Goal: Information Seeking & Learning: Learn about a topic

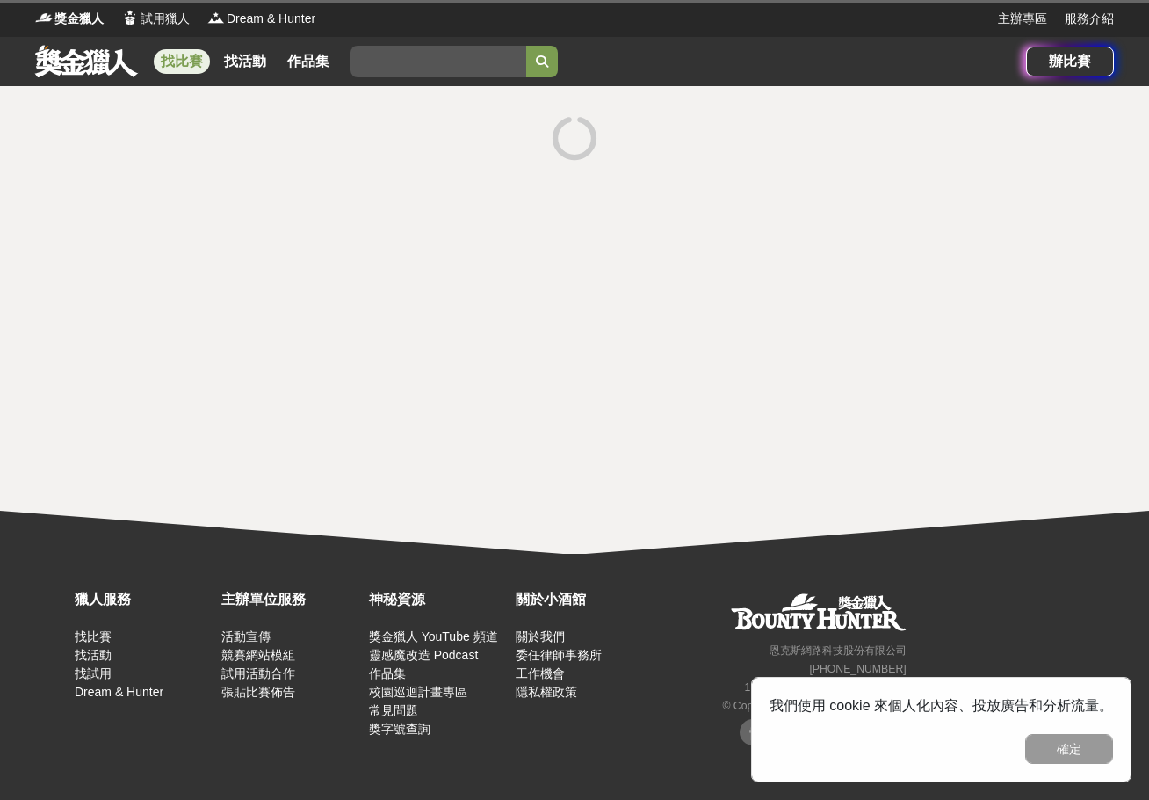
click at [454, 69] on input "search" at bounding box center [439, 62] width 176 height 32
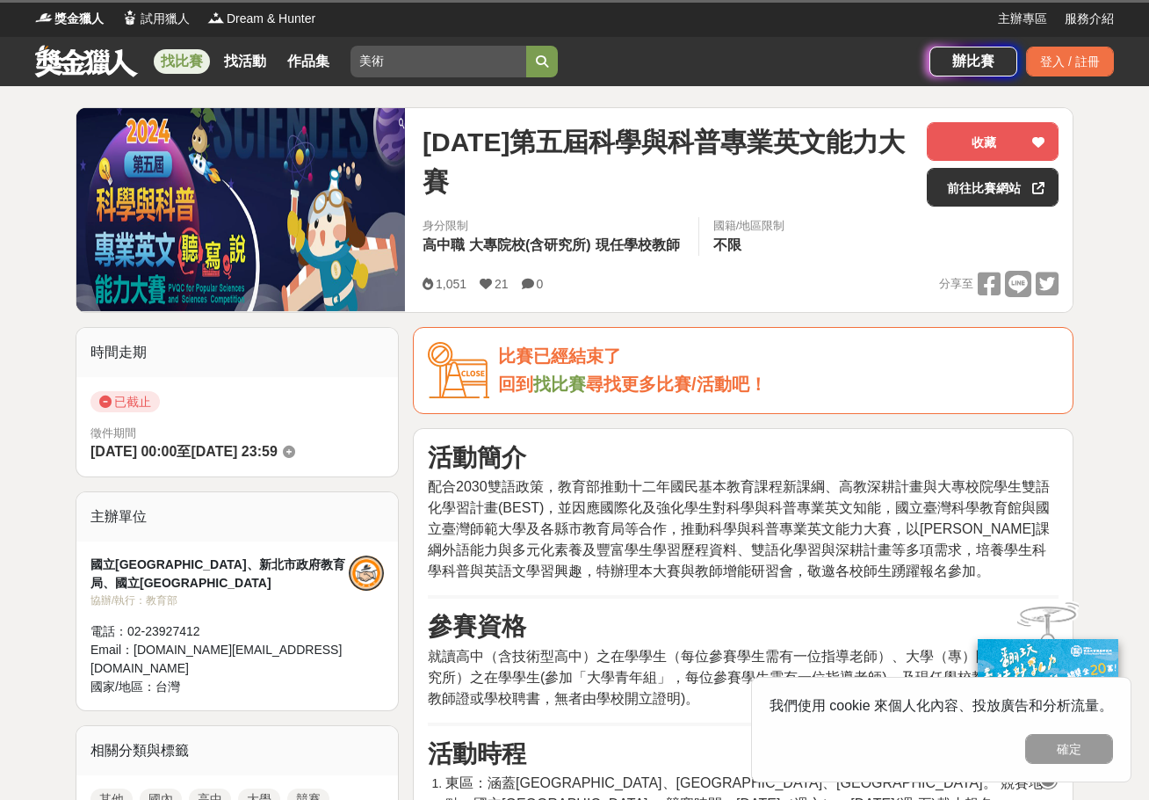
click at [556, 69] on button "submit" at bounding box center [542, 62] width 32 height 32
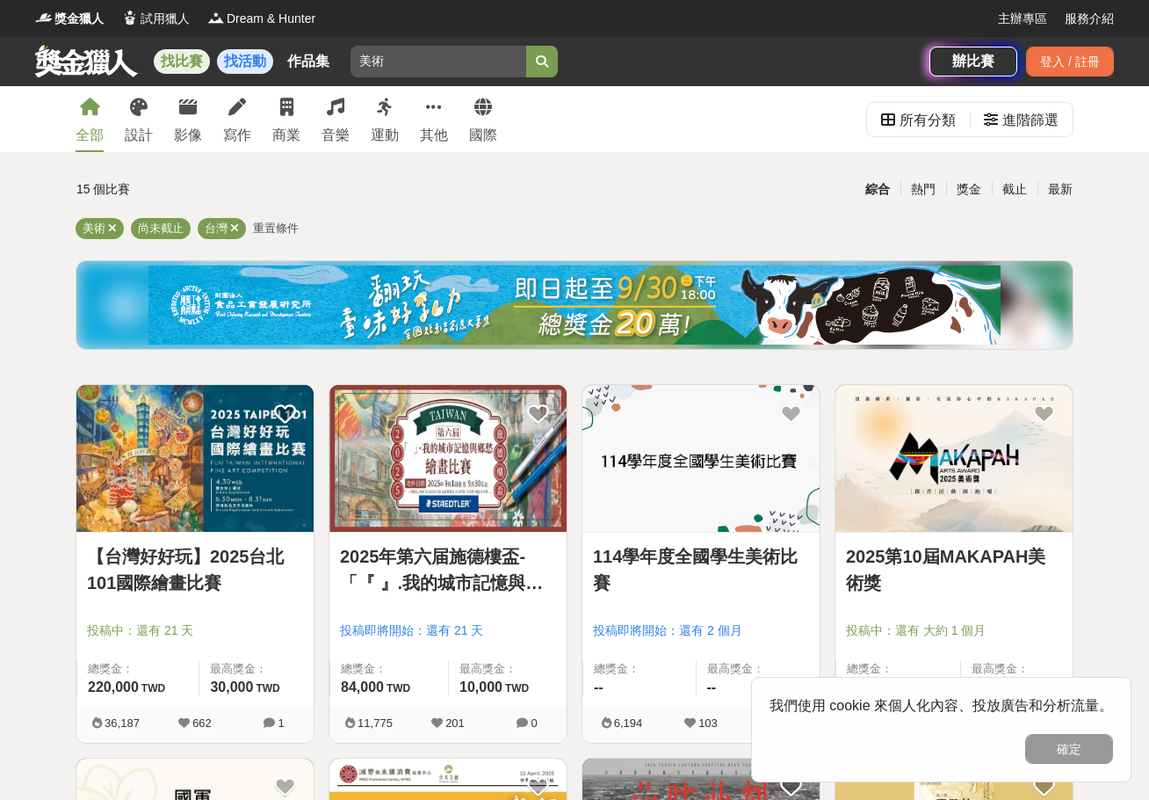
drag, startPoint x: 415, startPoint y: 50, endPoint x: 253, endPoint y: 57, distance: 161.8
click at [253, 57] on div "找比賽 找活動 作品集 美術" at bounding box center [482, 61] width 894 height 49
type input "漫畫"
click at [526, 46] on button "submit" at bounding box center [542, 62] width 32 height 32
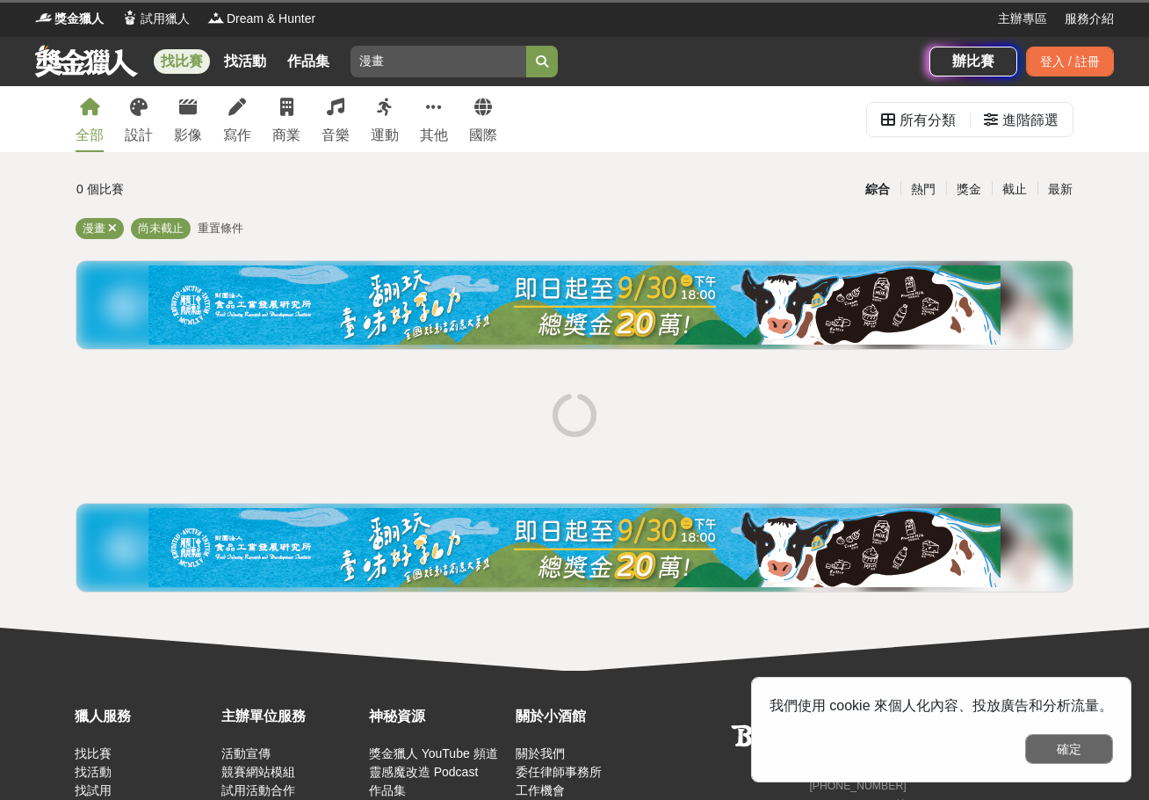
click at [1076, 749] on button "確定" at bounding box center [1069, 749] width 88 height 30
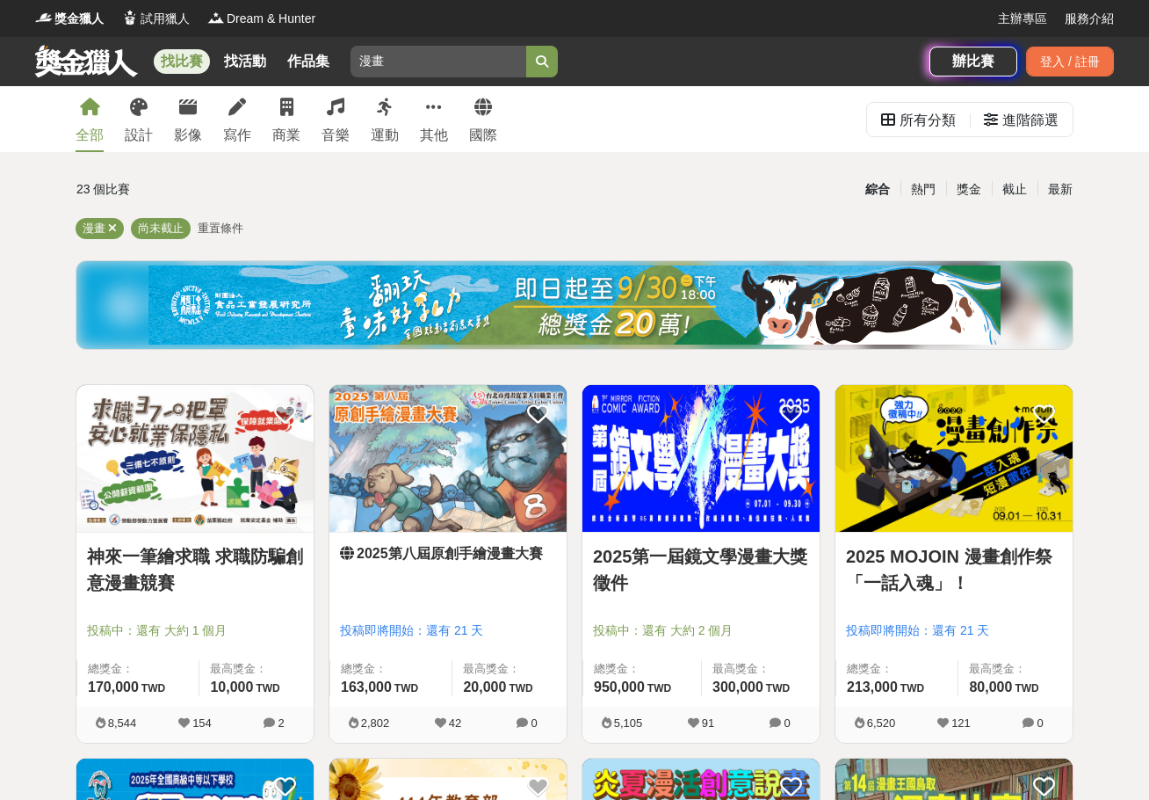
click at [720, 460] on img at bounding box center [701, 458] width 237 height 147
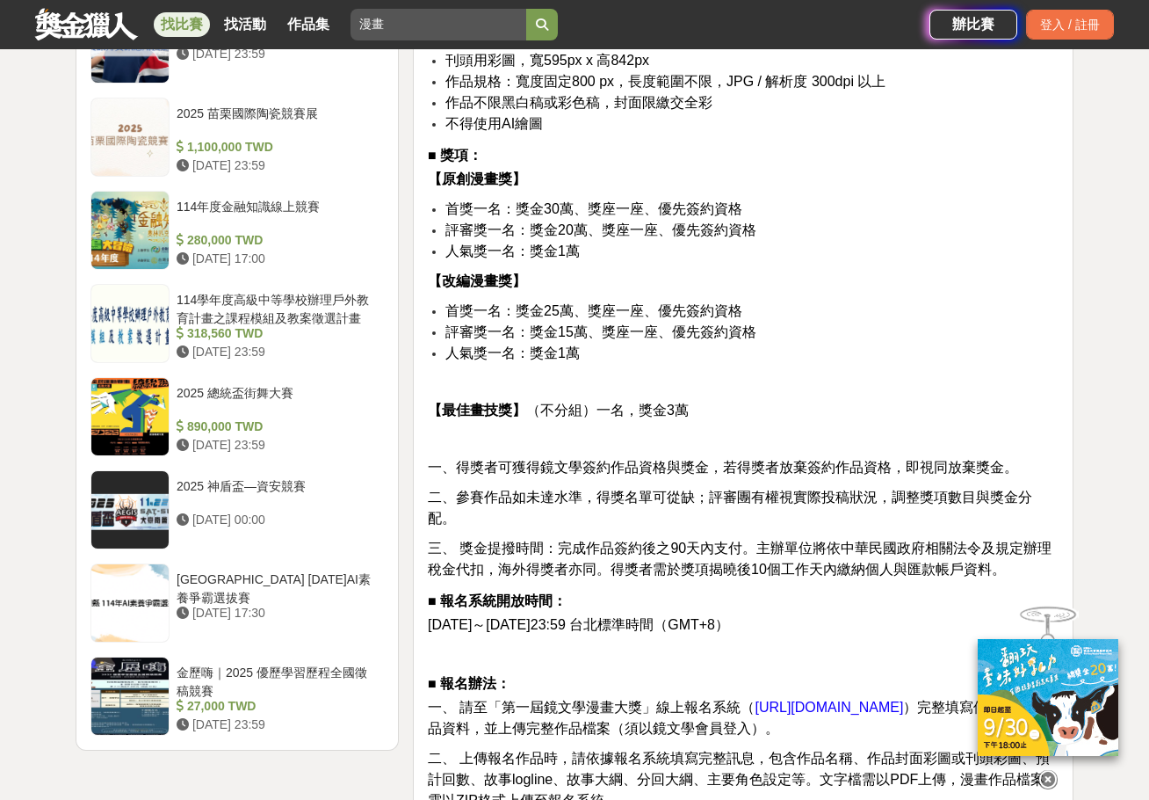
scroll to position [2050, 0]
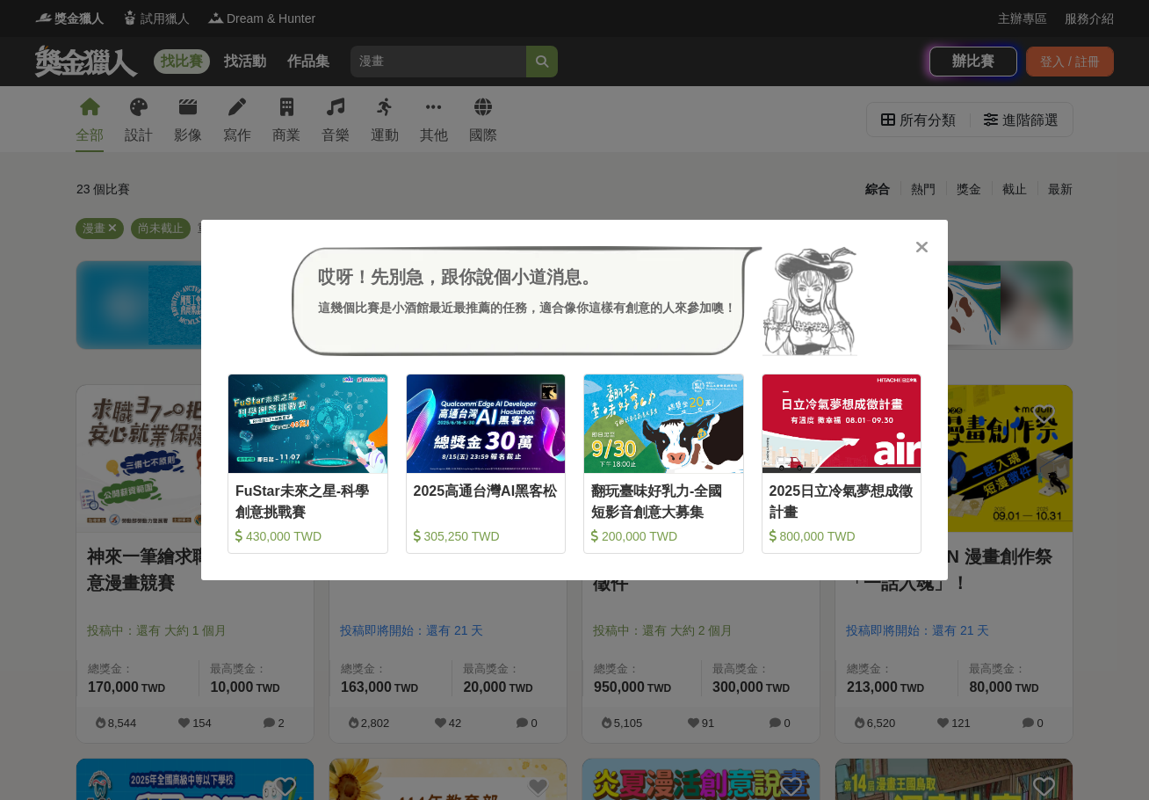
click at [917, 247] on icon at bounding box center [922, 247] width 13 height 18
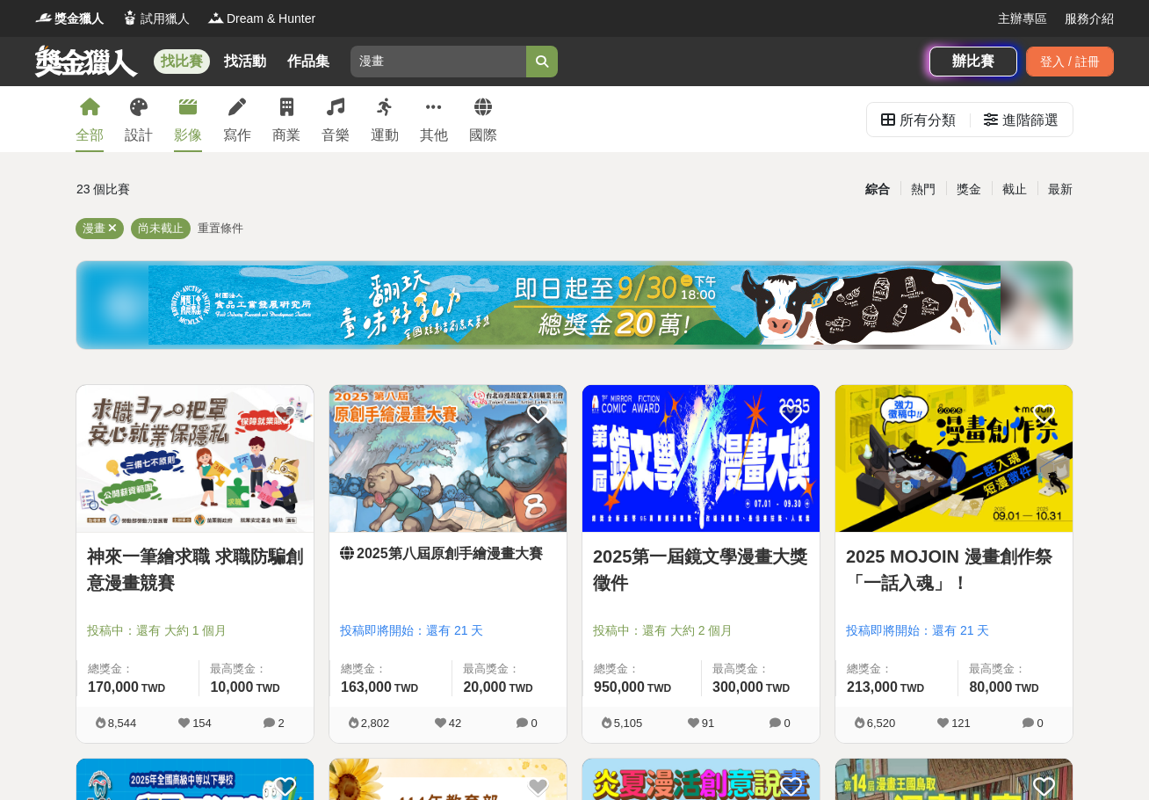
click at [190, 140] on div "影像" at bounding box center [188, 135] width 28 height 21
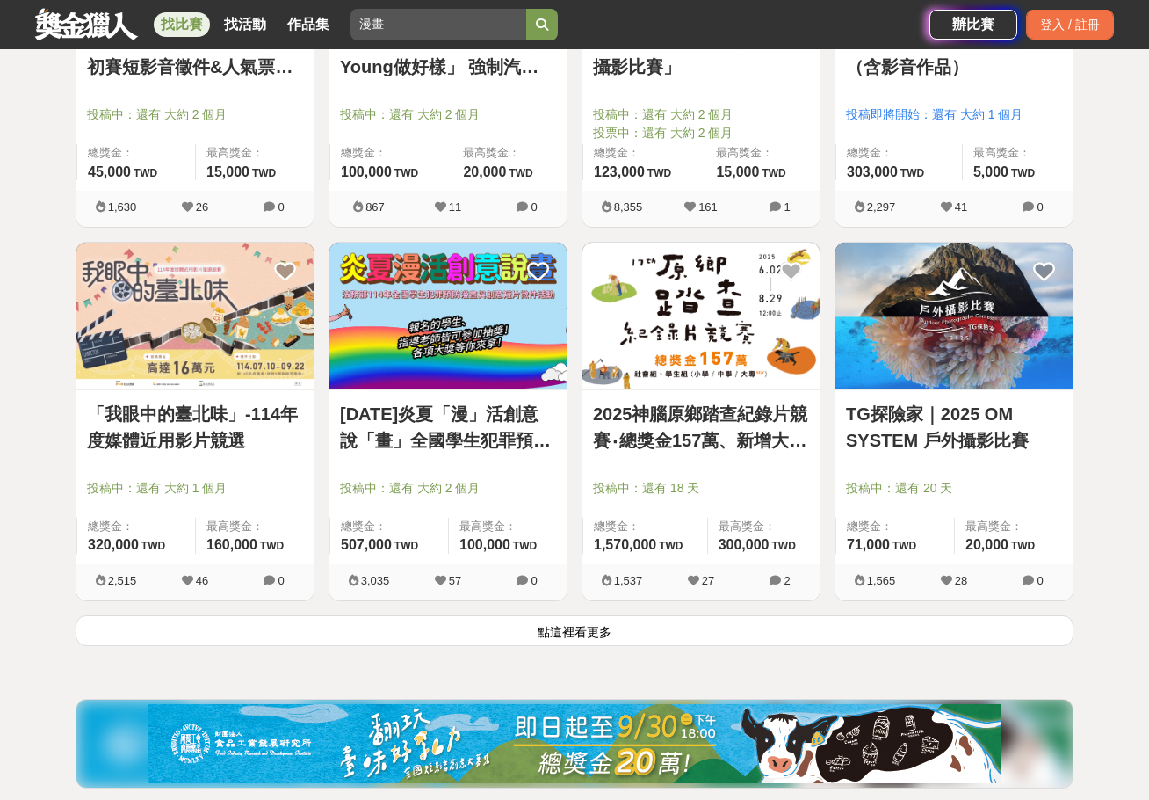
scroll to position [2050, 0]
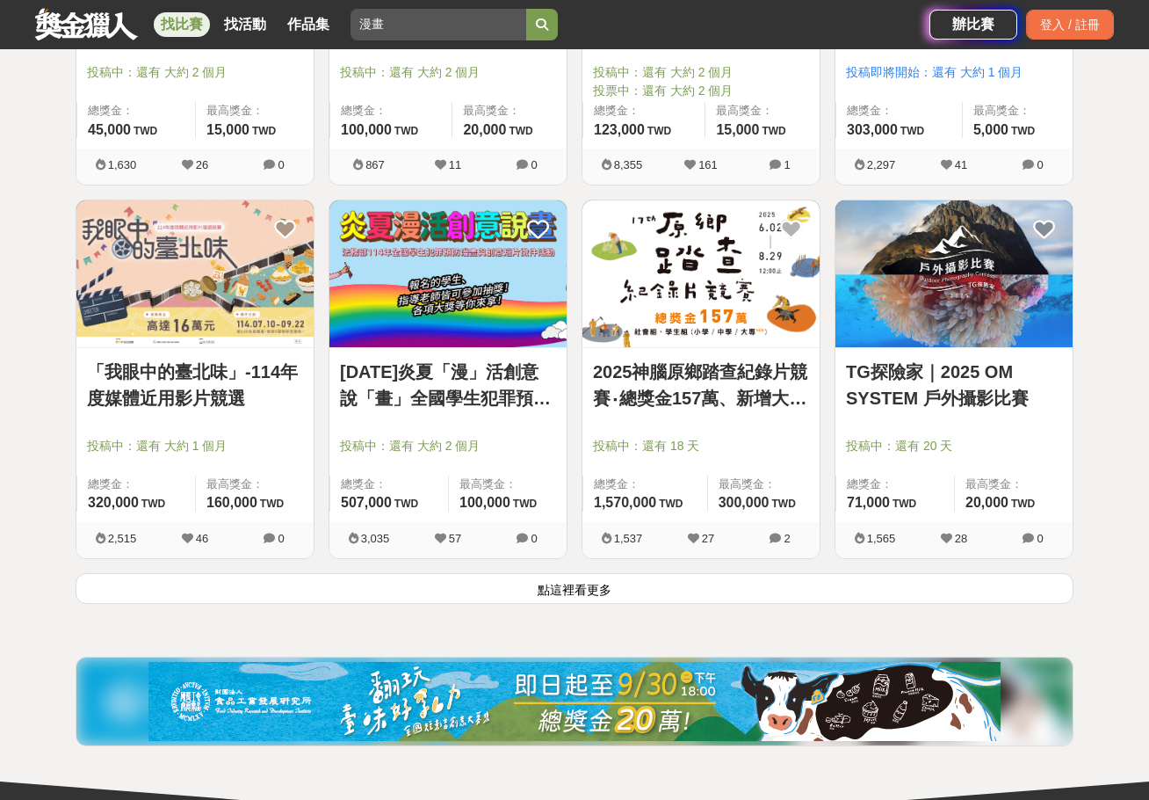
click at [418, 600] on button "點這裡看更多" at bounding box center [575, 588] width 998 height 31
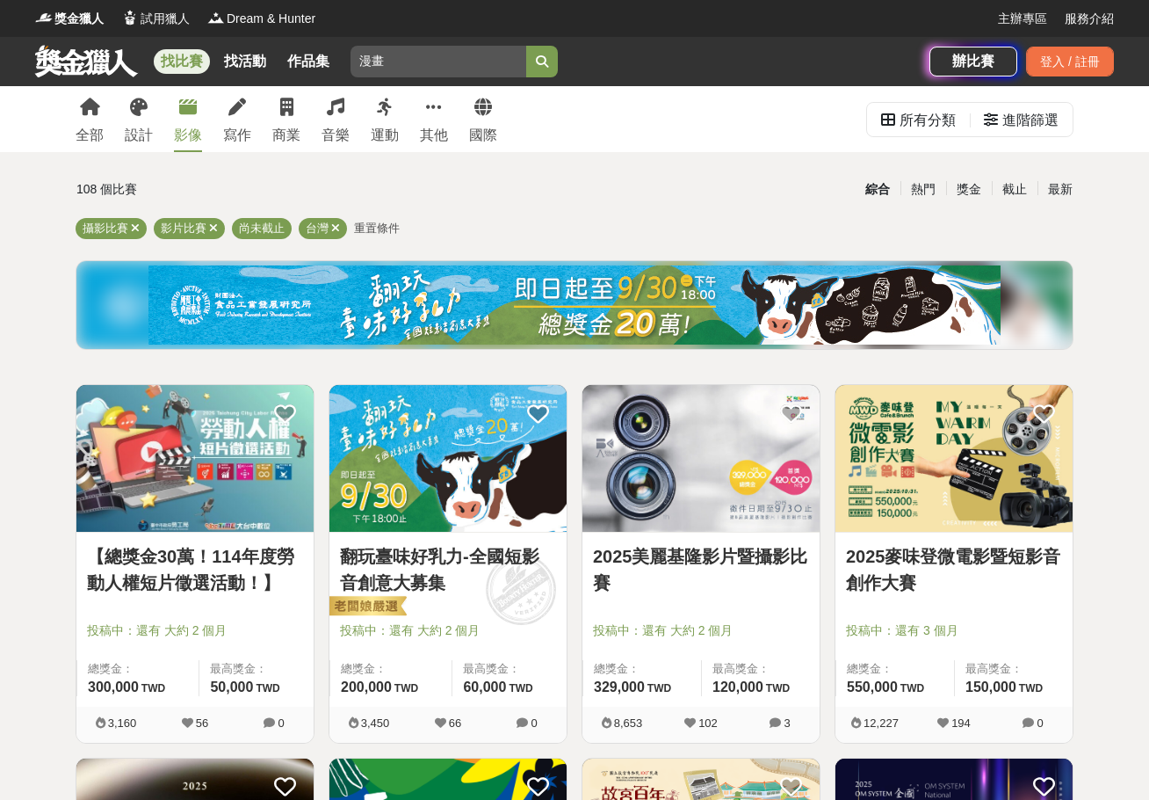
drag, startPoint x: 409, startPoint y: 51, endPoint x: 349, endPoint y: 72, distance: 63.4
click at [349, 72] on div "找比賽 找活動 作品集 漫畫" at bounding box center [482, 61] width 894 height 49
click at [919, 573] on link "2025麥味登微電影暨短影音創作大賽" at bounding box center [954, 569] width 216 height 53
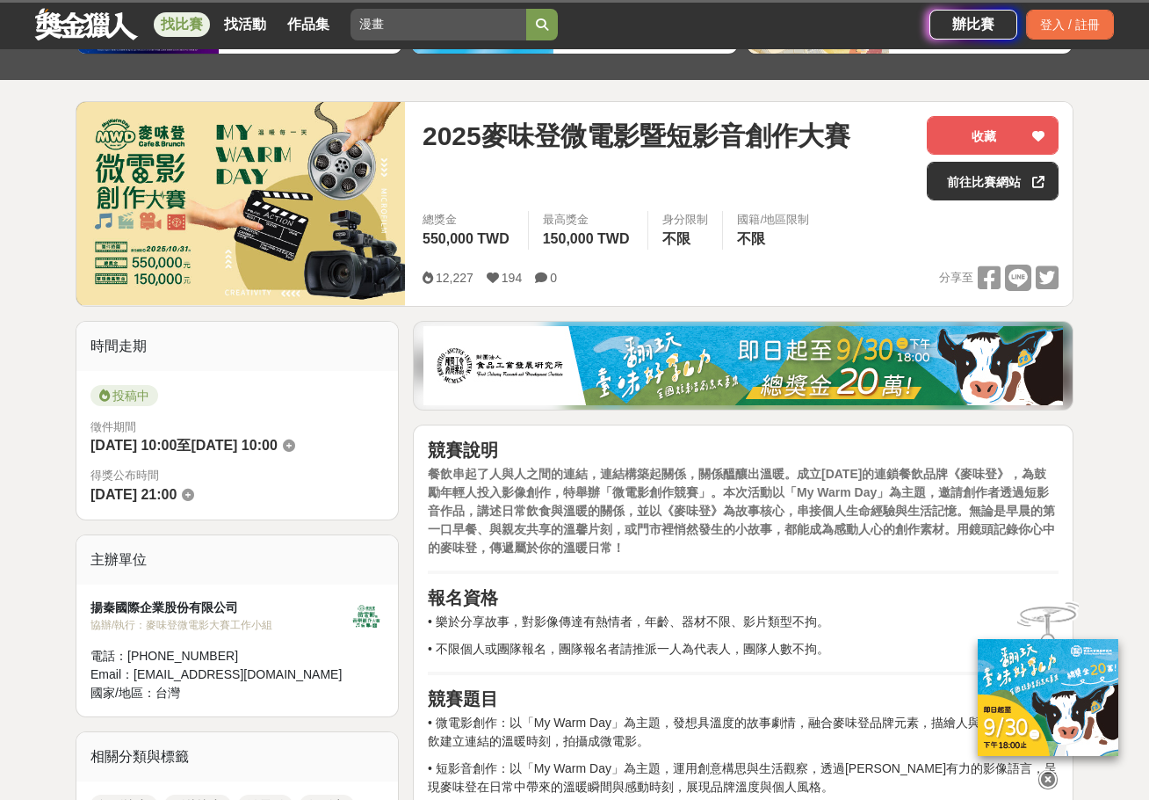
scroll to position [439, 0]
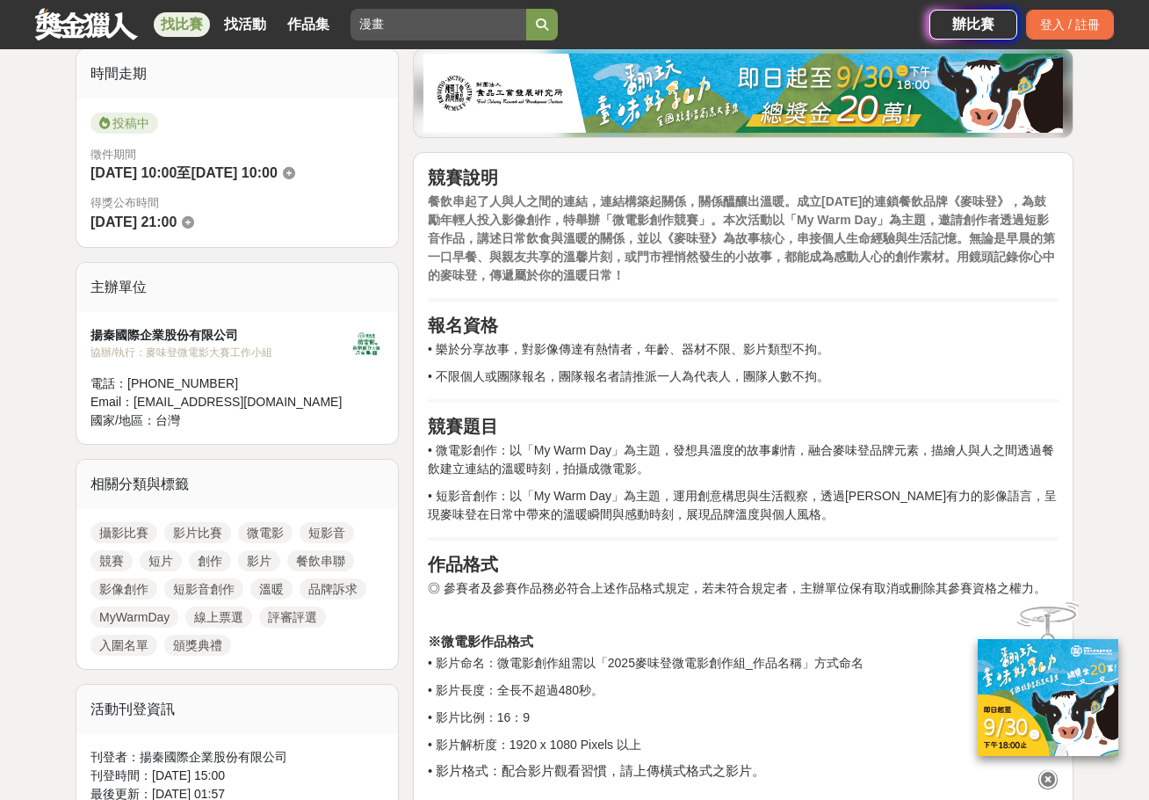
click at [725, 299] on hr at bounding box center [743, 300] width 631 height 4
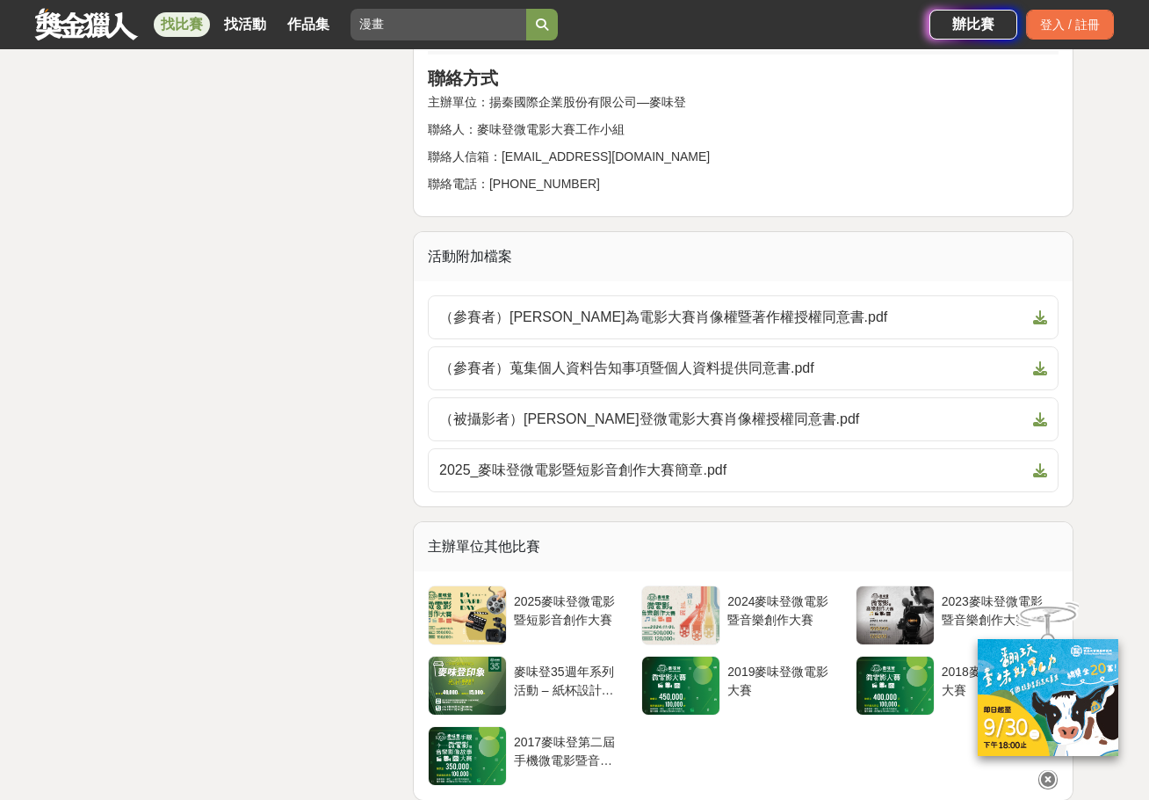
scroll to position [3515, 0]
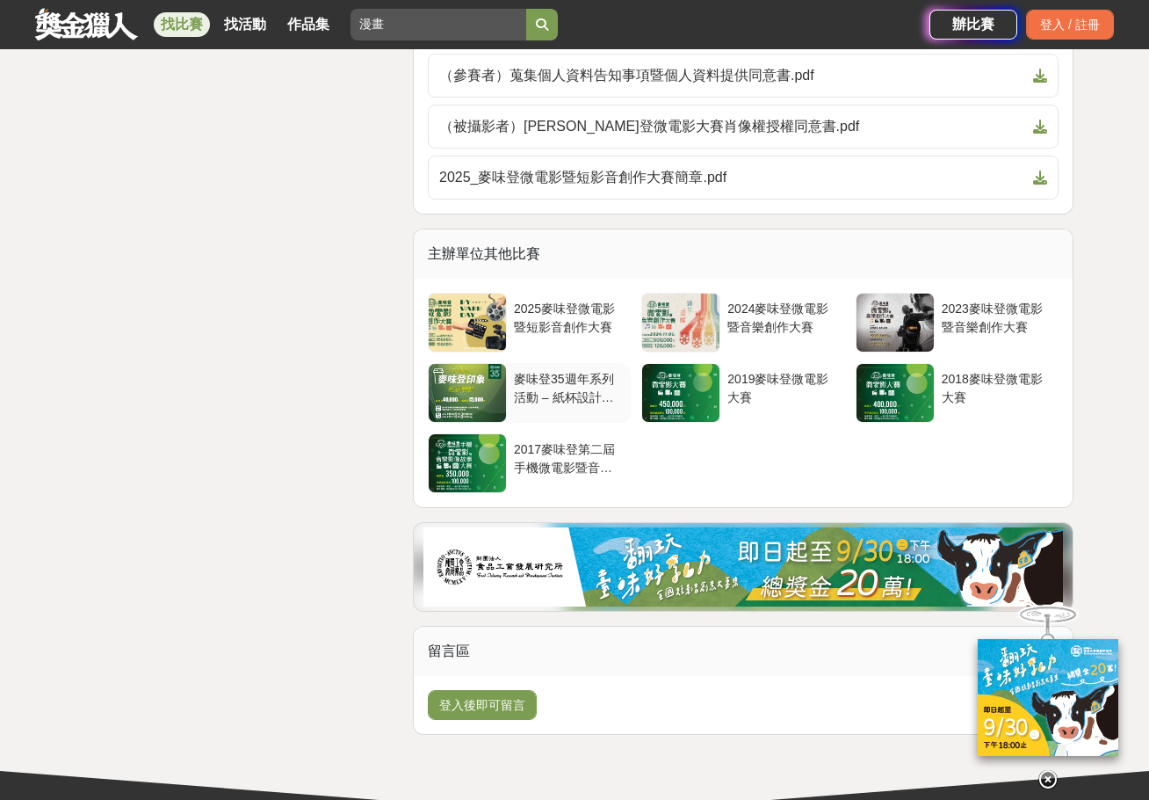
click at [581, 387] on div "麥味登35週年系列活動 – 紙杯設計比賽" at bounding box center [569, 386] width 110 height 33
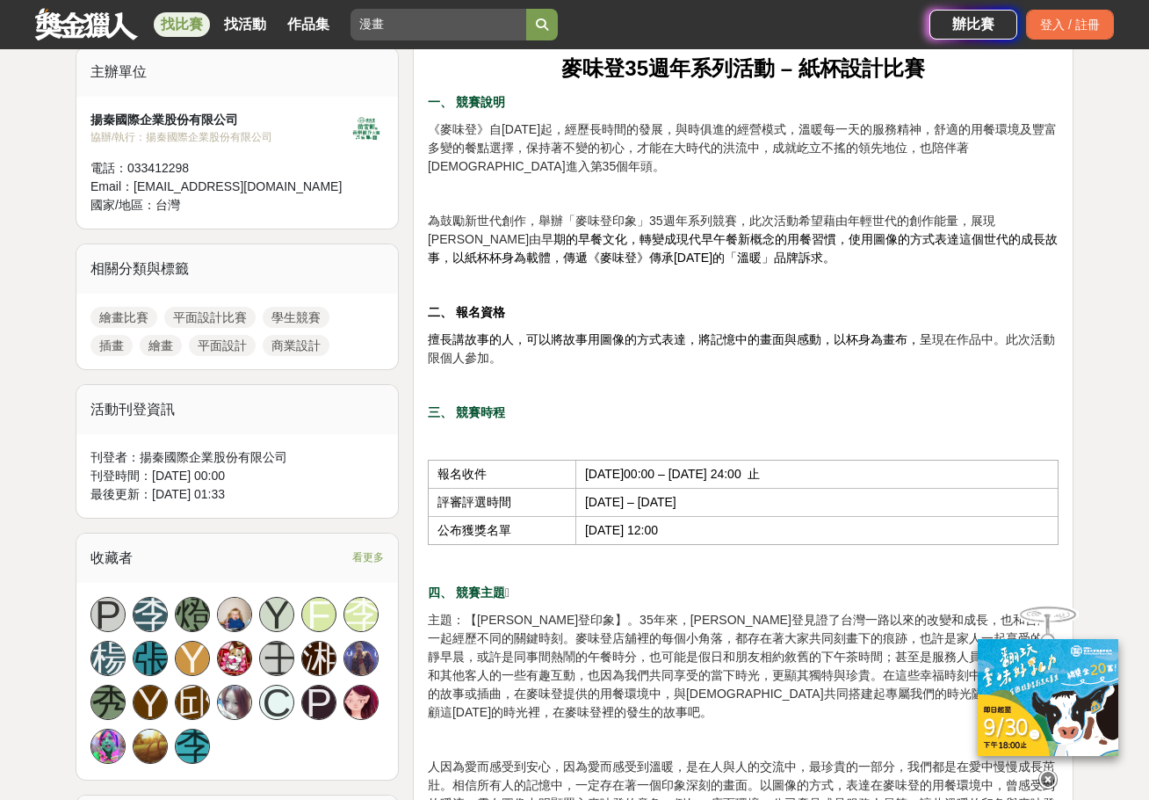
scroll to position [879, 0]
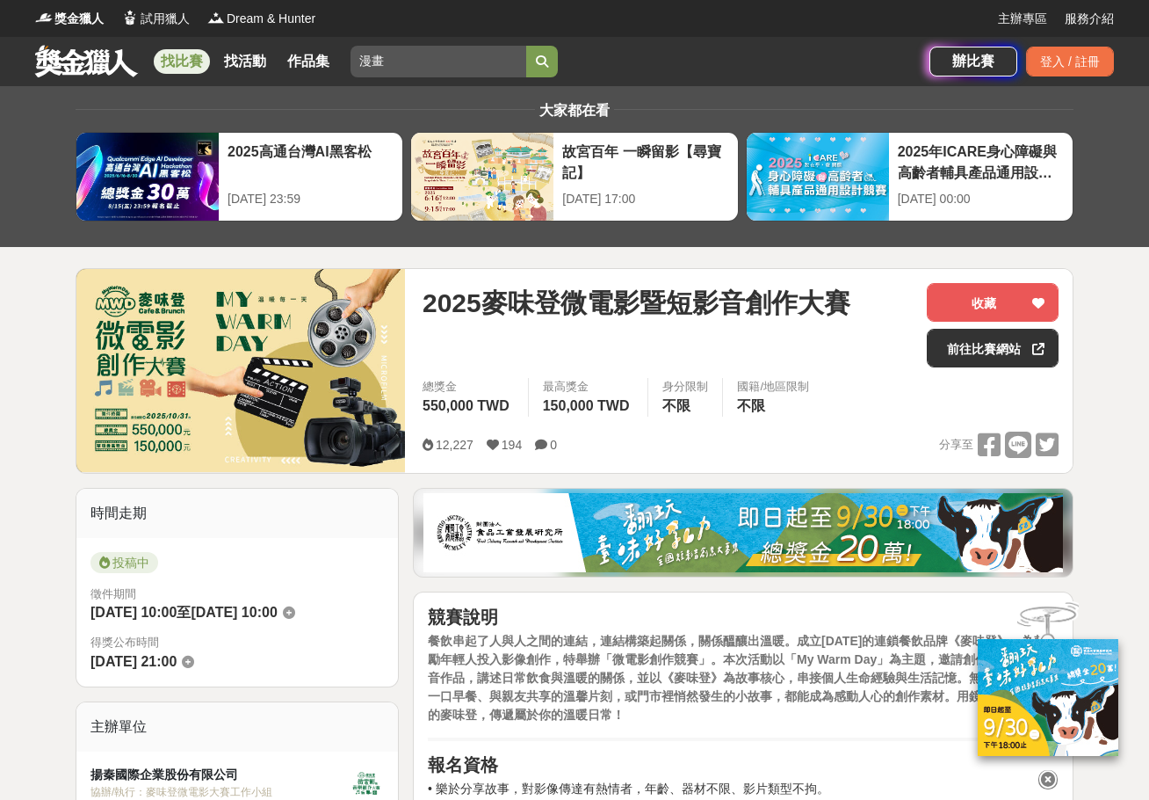
click at [116, 73] on link at bounding box center [86, 60] width 106 height 33
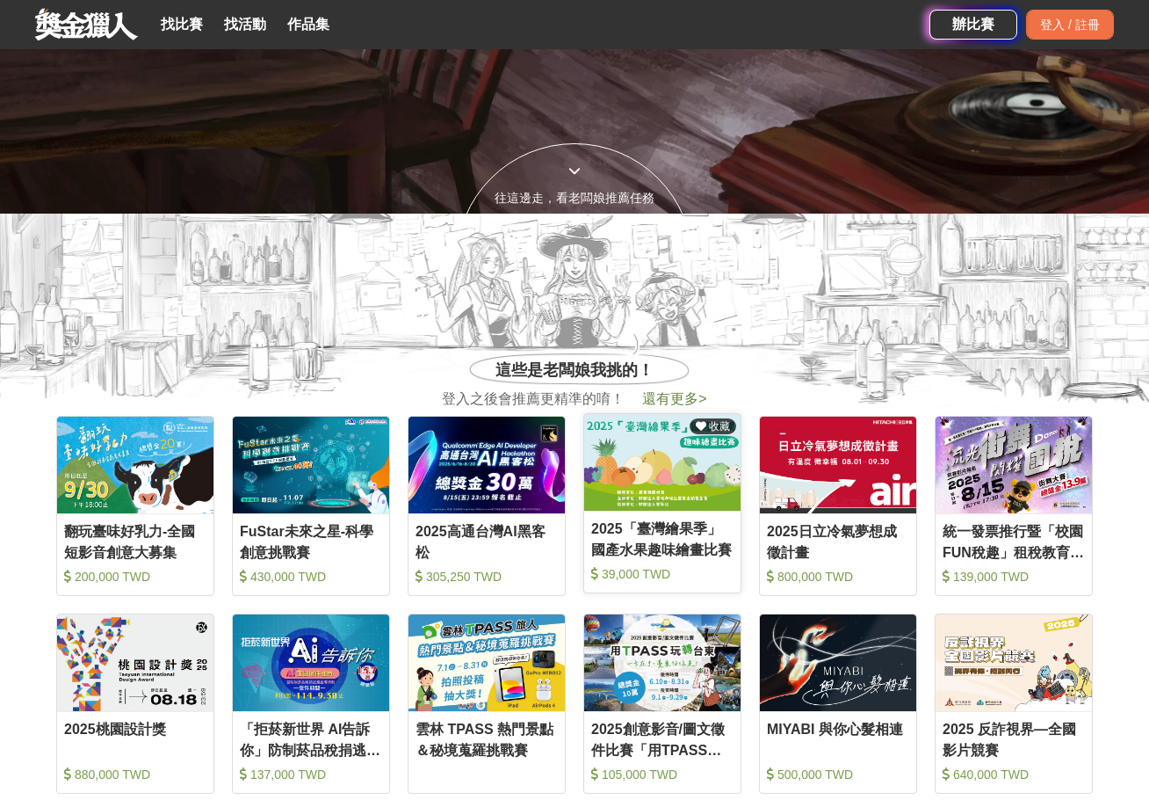
scroll to position [879, 0]
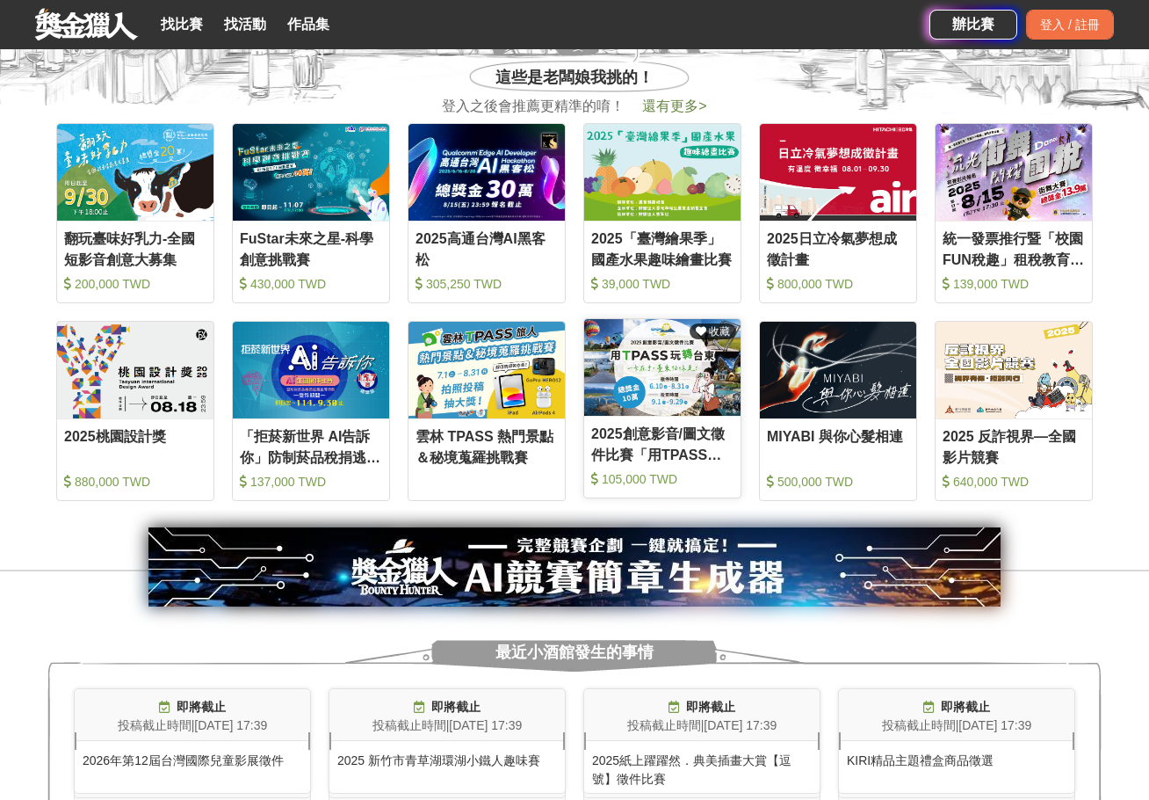
click at [633, 386] on img at bounding box center [662, 367] width 156 height 97
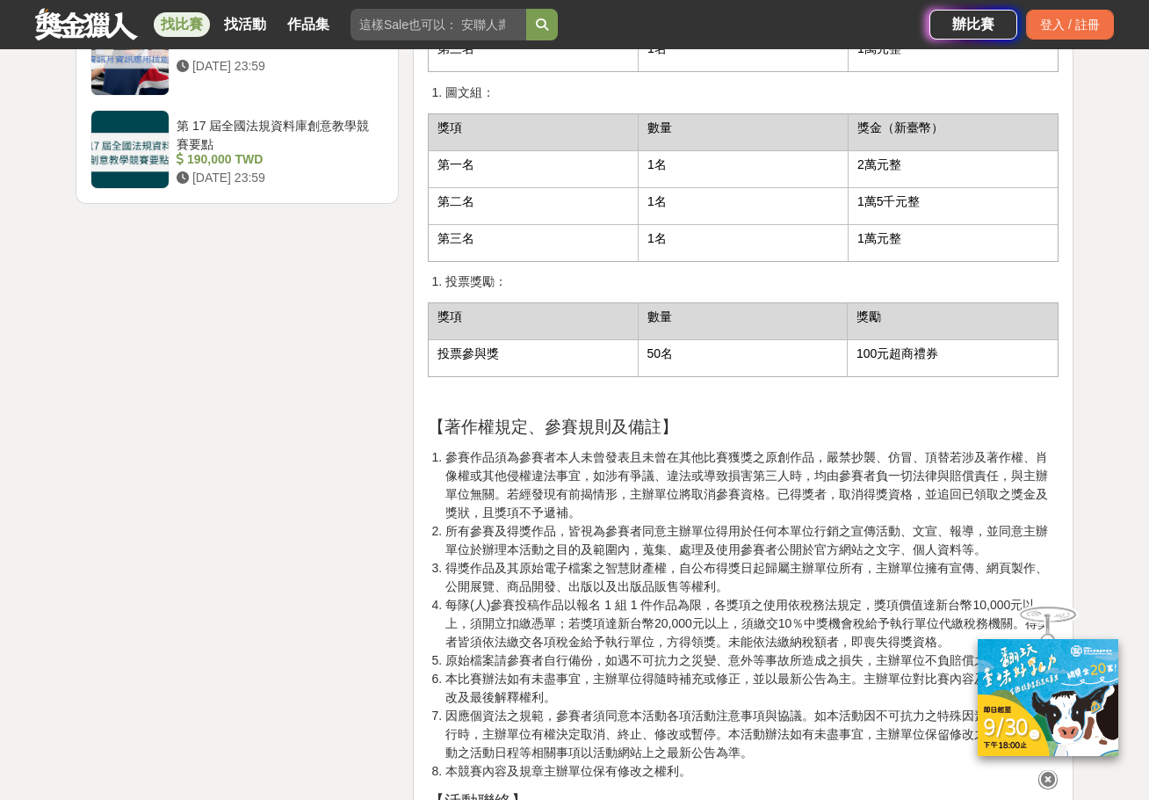
scroll to position [3222, 0]
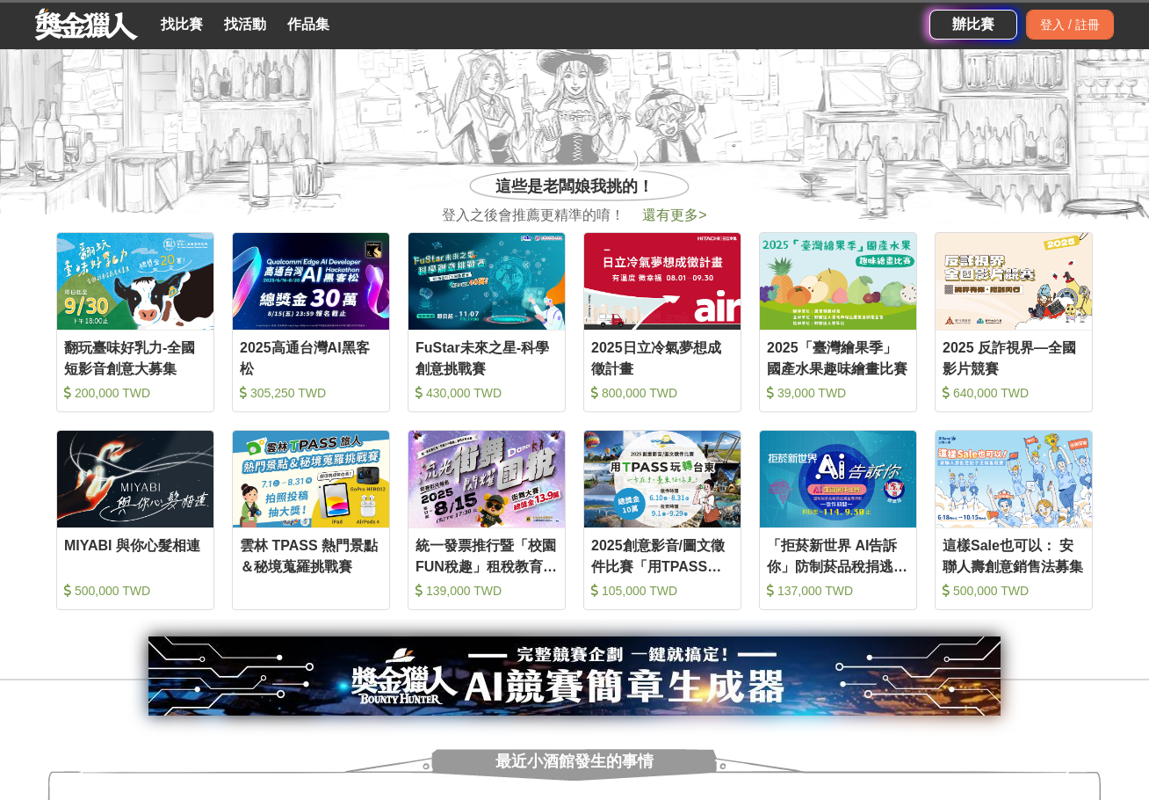
scroll to position [586, 0]
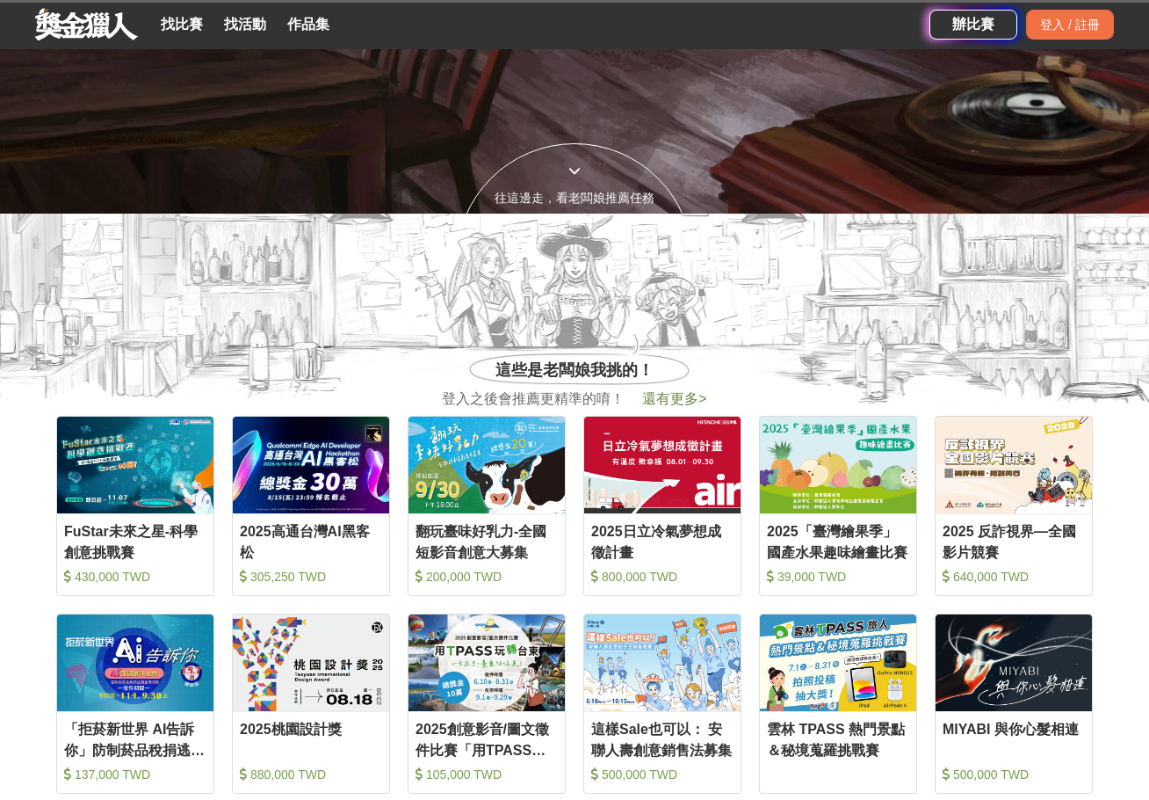
click at [686, 406] on span "還有更多 >" at bounding box center [674, 398] width 64 height 15
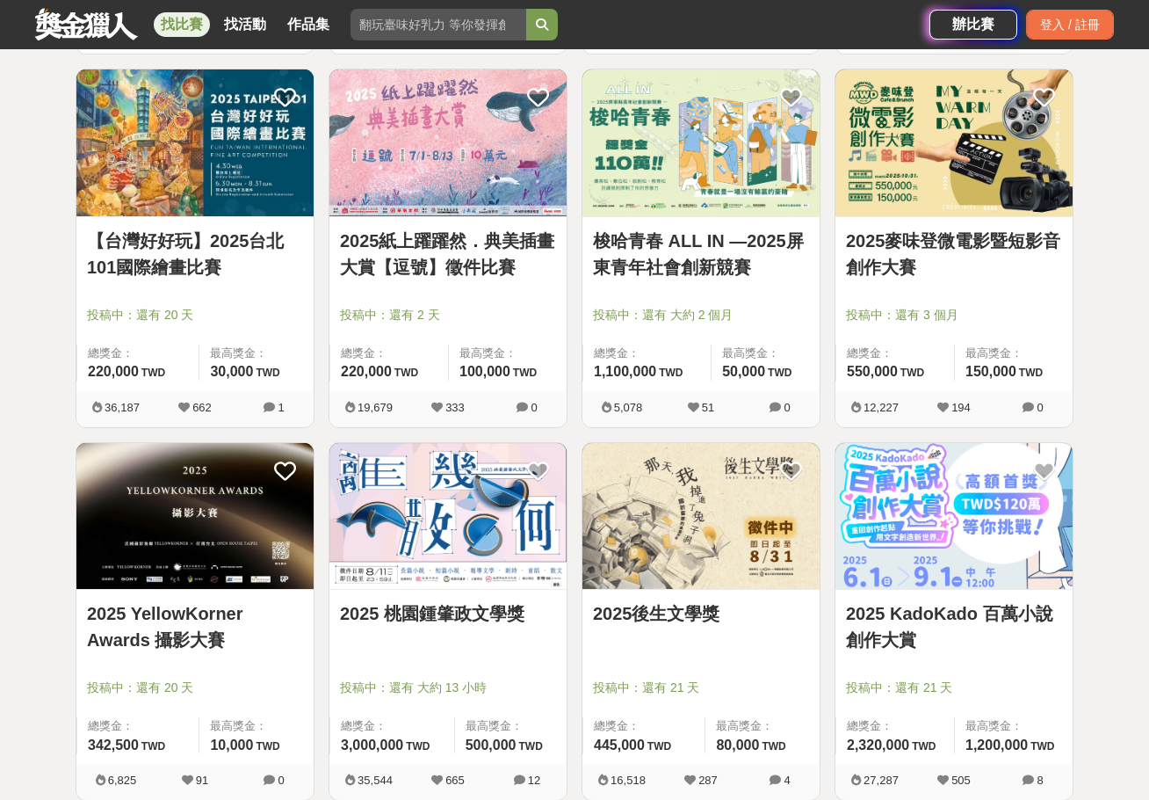
scroll to position [1727, 0]
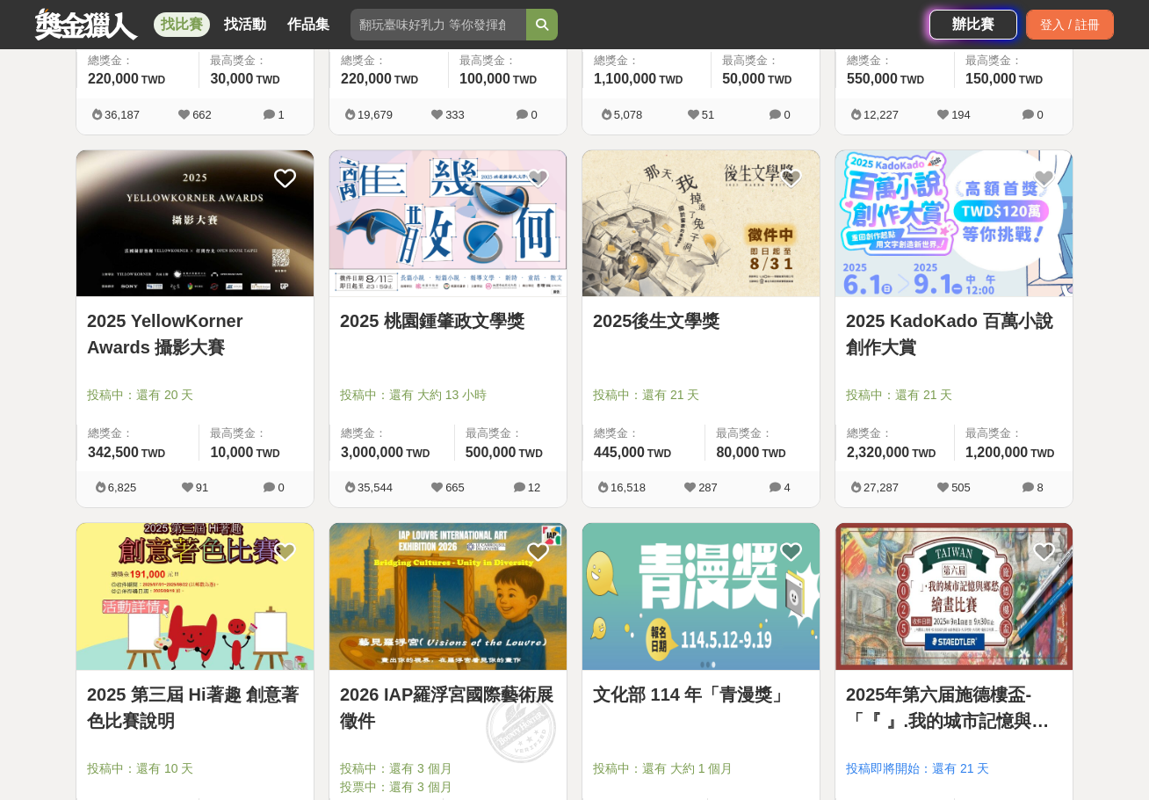
click at [906, 355] on link "2025 KadoKado 百萬小說創作大賞" at bounding box center [954, 334] width 216 height 53
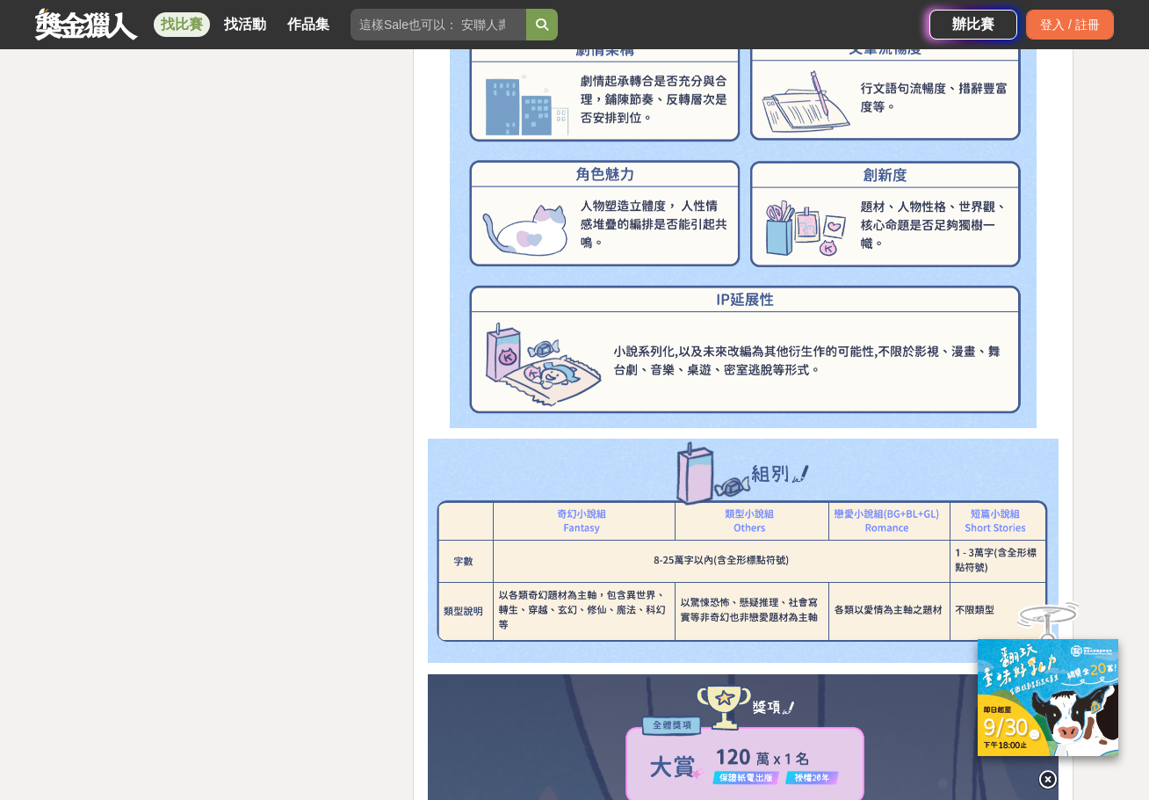
scroll to position [3515, 0]
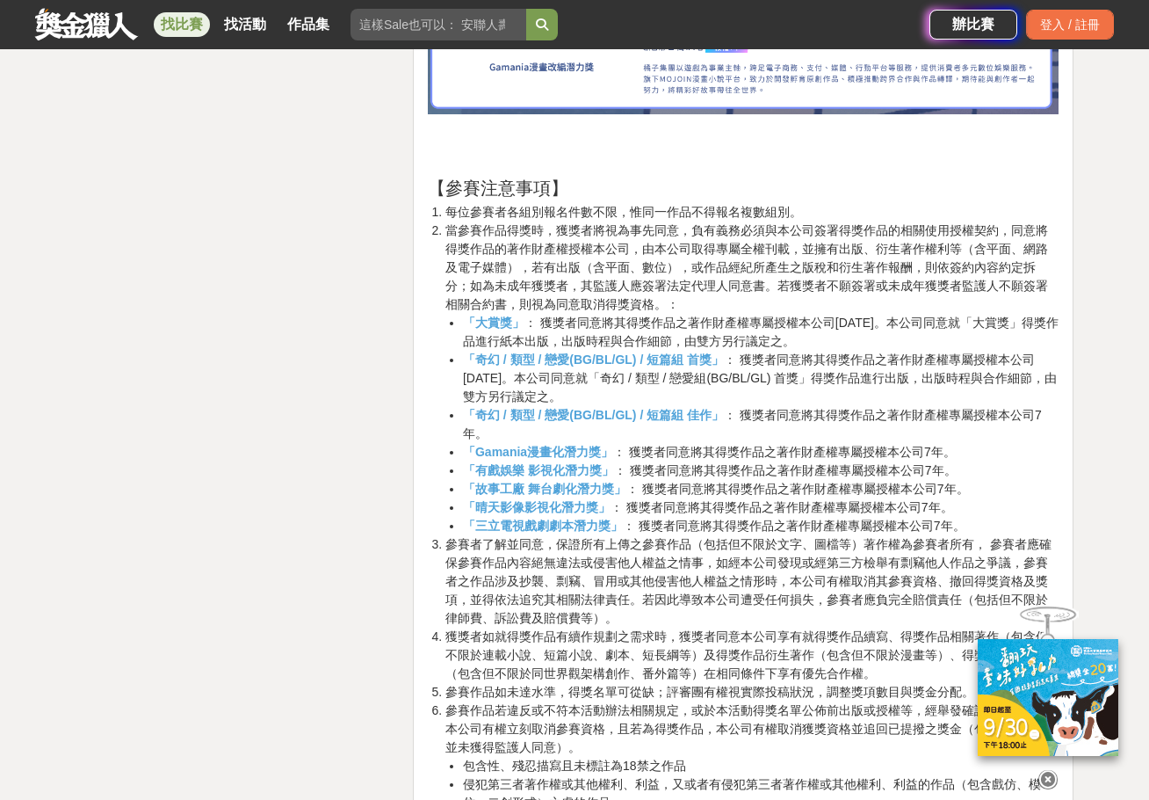
drag, startPoint x: 987, startPoint y: 411, endPoint x: 999, endPoint y: 414, distance: 12.6
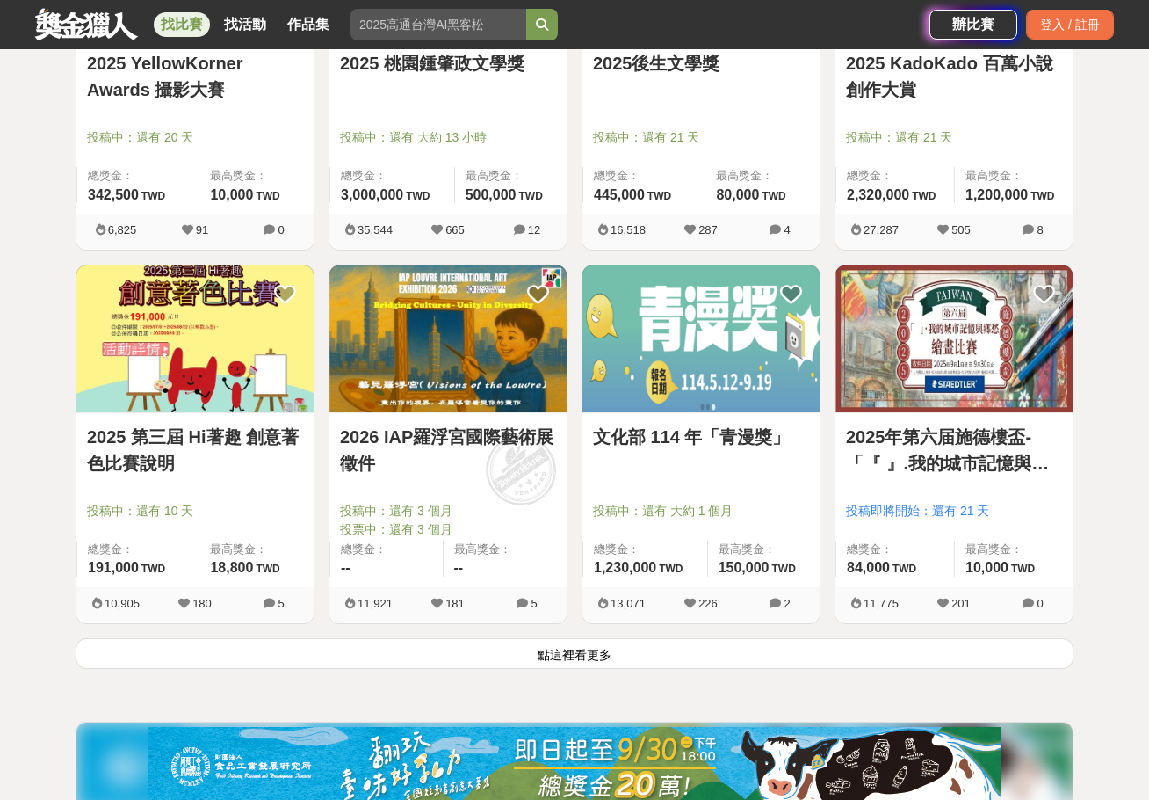
scroll to position [2167, 0]
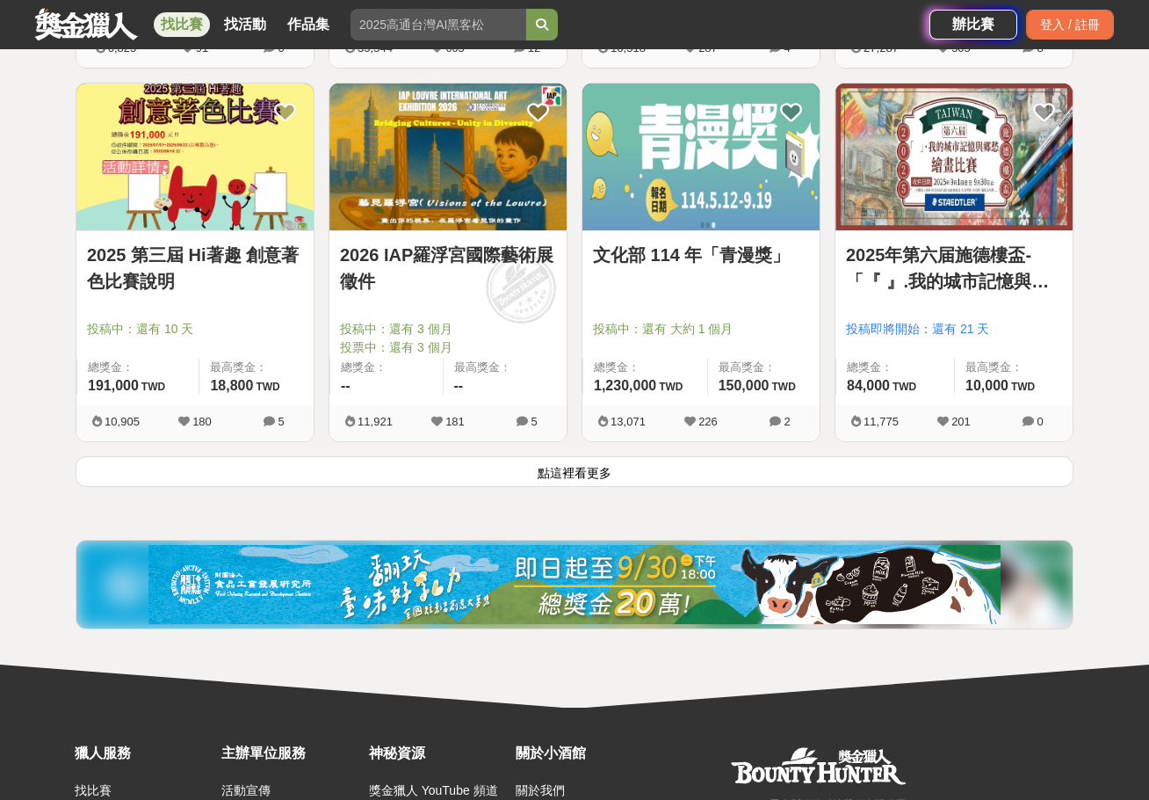
click at [721, 264] on link "文化部 114 年「青漫獎」" at bounding box center [701, 255] width 216 height 26
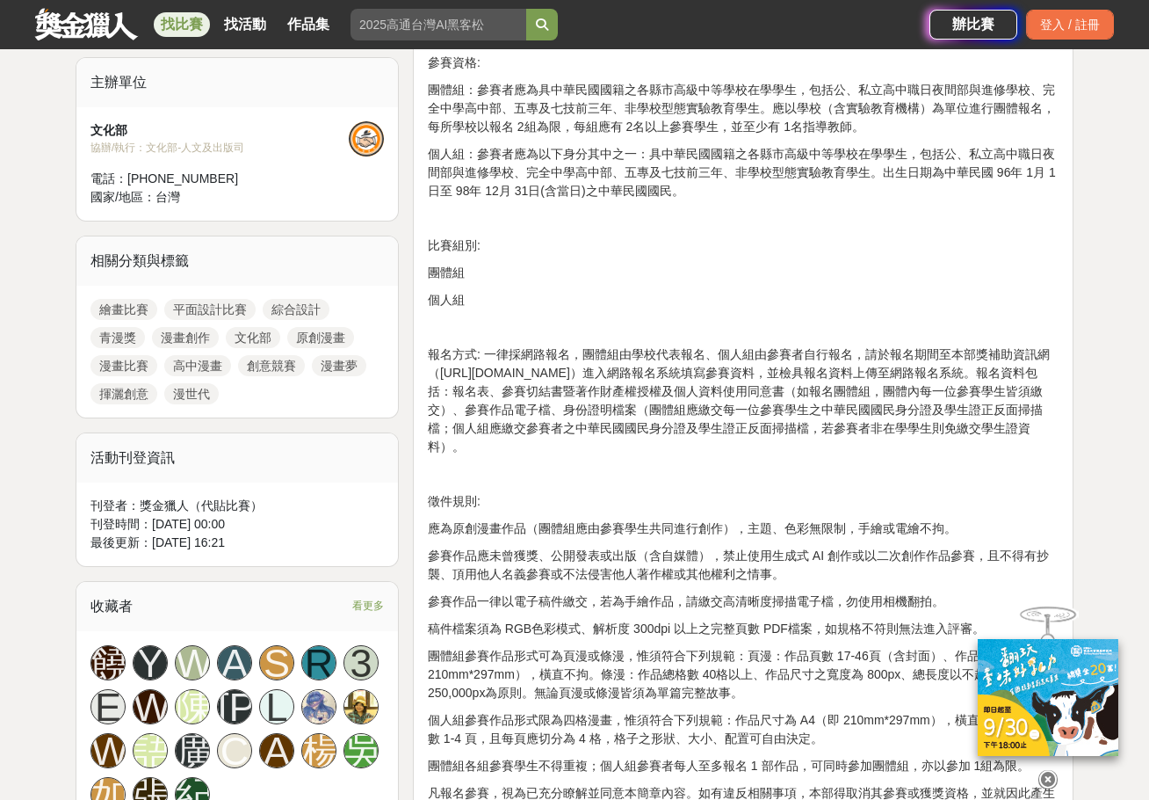
scroll to position [732, 0]
